Goal: Information Seeking & Learning: Learn about a topic

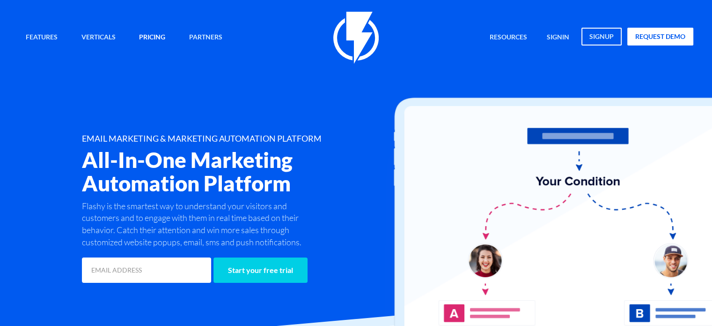
click at [153, 38] on link "Pricing" at bounding box center [152, 38] width 40 height 20
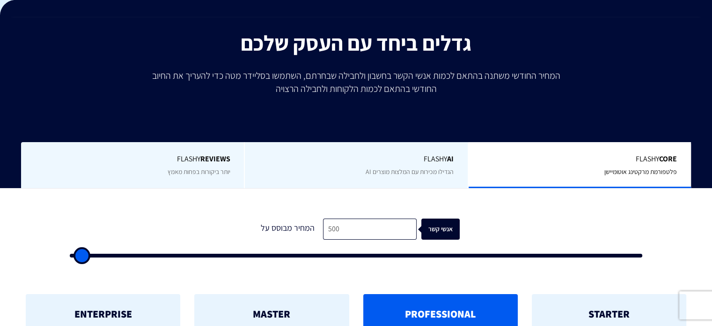
scroll to position [135, 0]
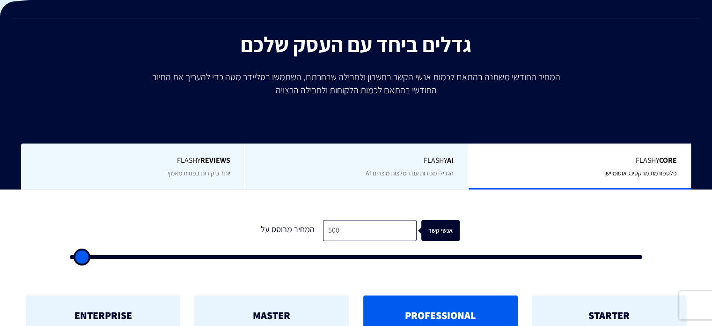
click at [370, 164] on span "Flashy AI" at bounding box center [356, 160] width 194 height 11
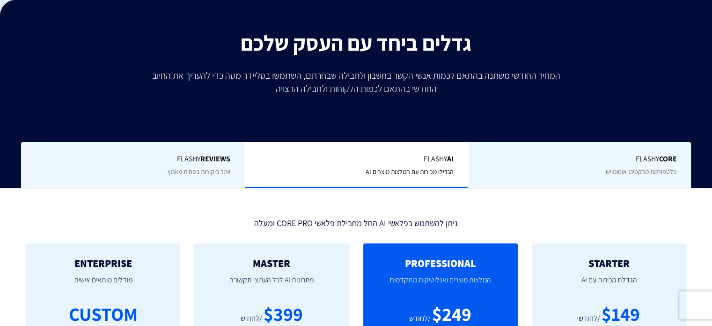
scroll to position [137, 0]
click at [218, 168] on span "יותר ביקורות בפחות מאמץ" at bounding box center [198, 171] width 63 height 8
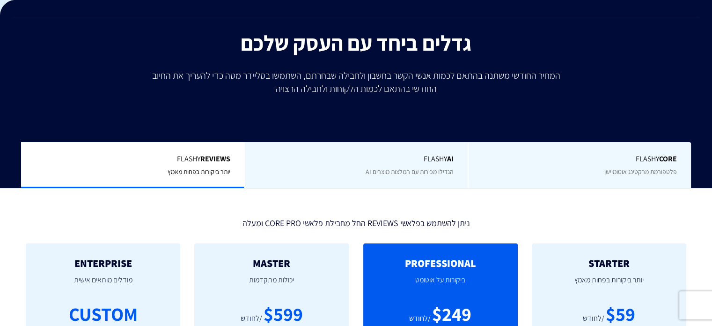
click at [339, 173] on div "Flashy AI הגדילו מכירות עם המלצות מוצרים AI" at bounding box center [355, 165] width 223 height 46
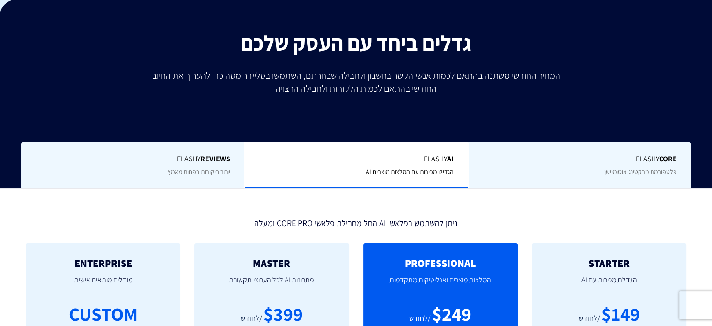
click at [567, 172] on div "Flashy Core פלטפורמת מרקטינג אוטומיישן" at bounding box center [579, 165] width 223 height 46
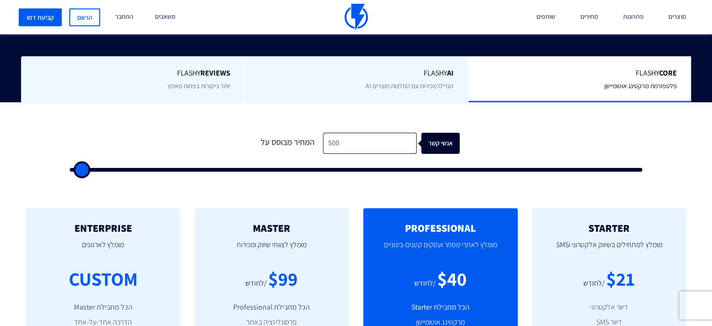
scroll to position [223, 0]
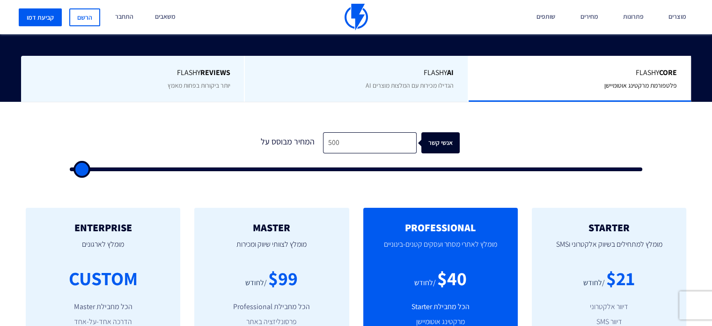
type input "500"
type input "1,000"
type input "1000"
type input "2,500"
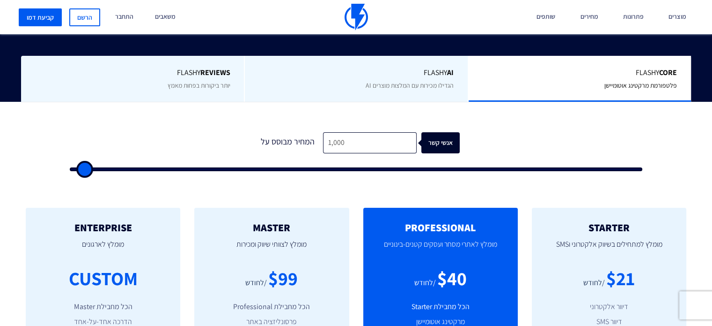
type input "2500"
type input "5,000"
type input "5000"
type input "6,500"
type input "6500"
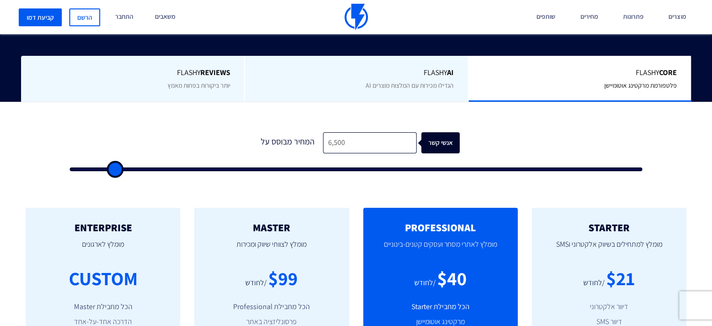
type input "7,500"
type input "7500"
type input "8,500"
type input "8500"
type input "9,500"
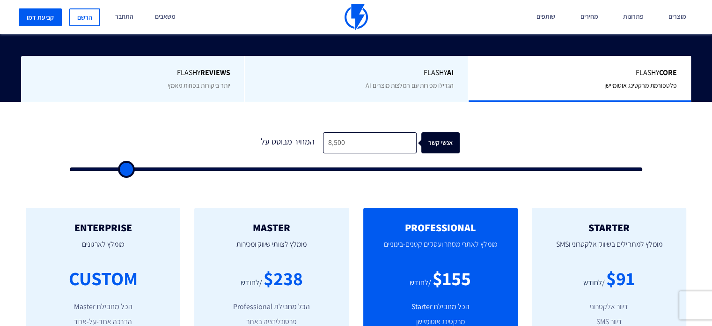
type input "9500"
type input "10,500"
type input "10500"
type input "11,000"
type input "11000"
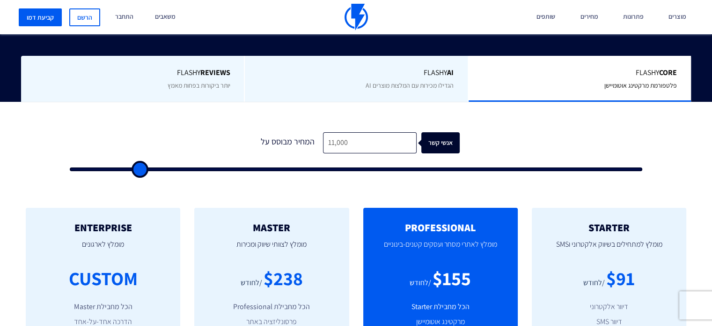
type input "11,500"
type input "11500"
type input "12,000"
type input "12000"
type input "12,500"
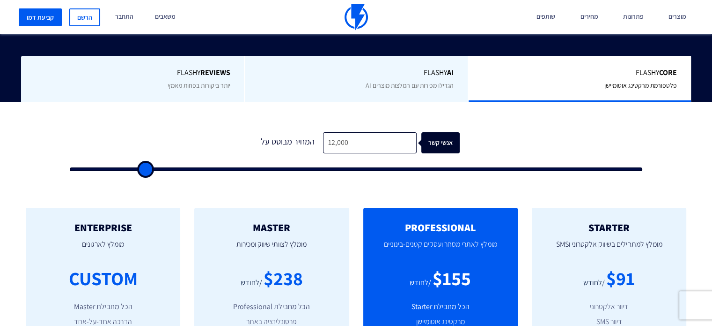
type input "12500"
type input "13,000"
type input "13000"
type input "11,500"
type input "11500"
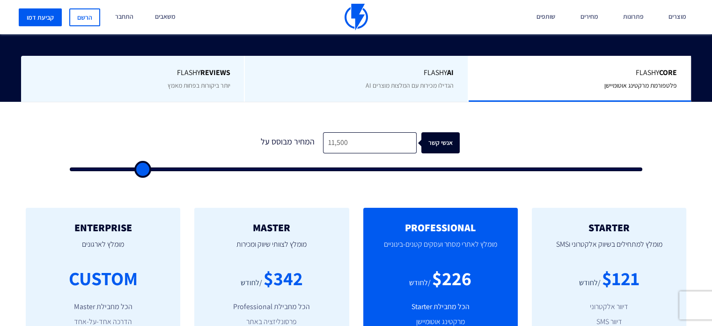
type input "10,500"
type input "10500"
type input "10,000"
type input "10000"
type input "9,500"
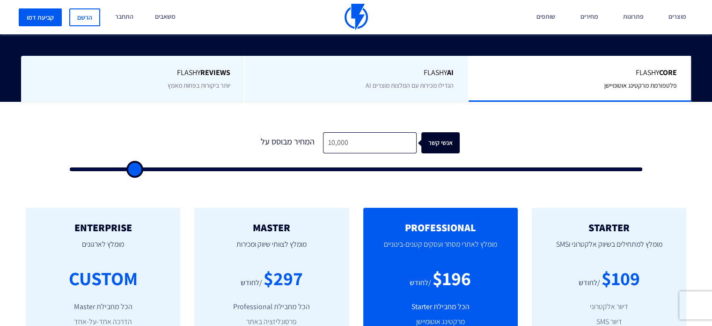
type input "9500"
type input "9,000"
type input "9000"
type input "8,500"
type input "8500"
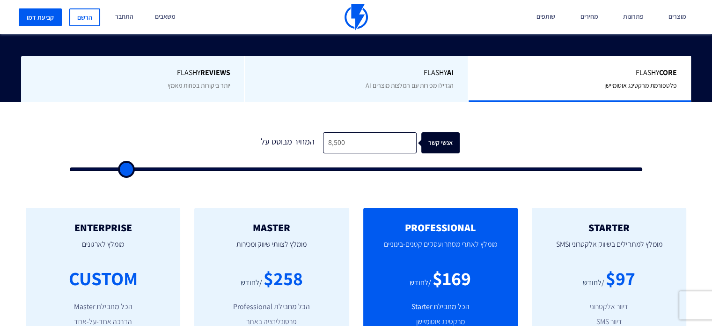
type input "8,000"
type input "8000"
type input "7,500"
type input "7500"
type input "8,000"
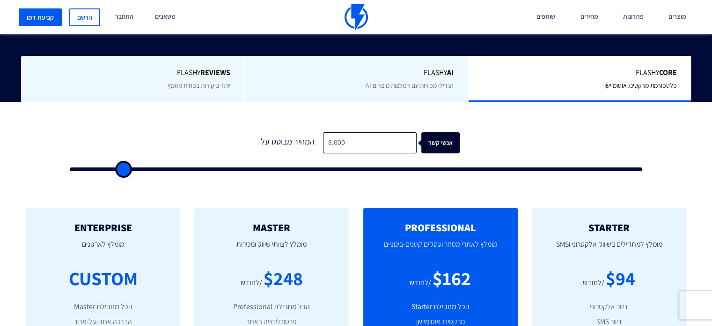
drag, startPoint x: 77, startPoint y: 170, endPoint x: 123, endPoint y: 178, distance: 47.2
type input "8000"
click at [123, 171] on input "range" at bounding box center [356, 169] width 573 height 4
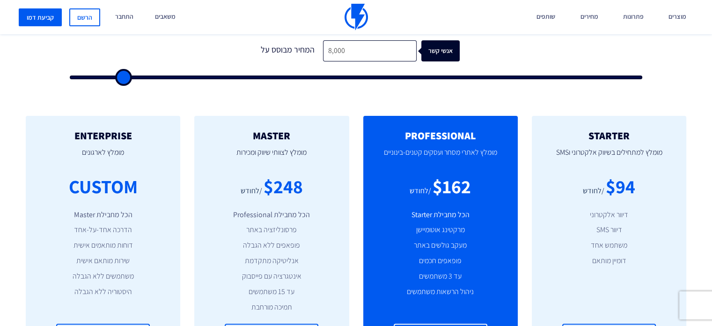
scroll to position [335, 0]
